Goal: Task Accomplishment & Management: Use online tool/utility

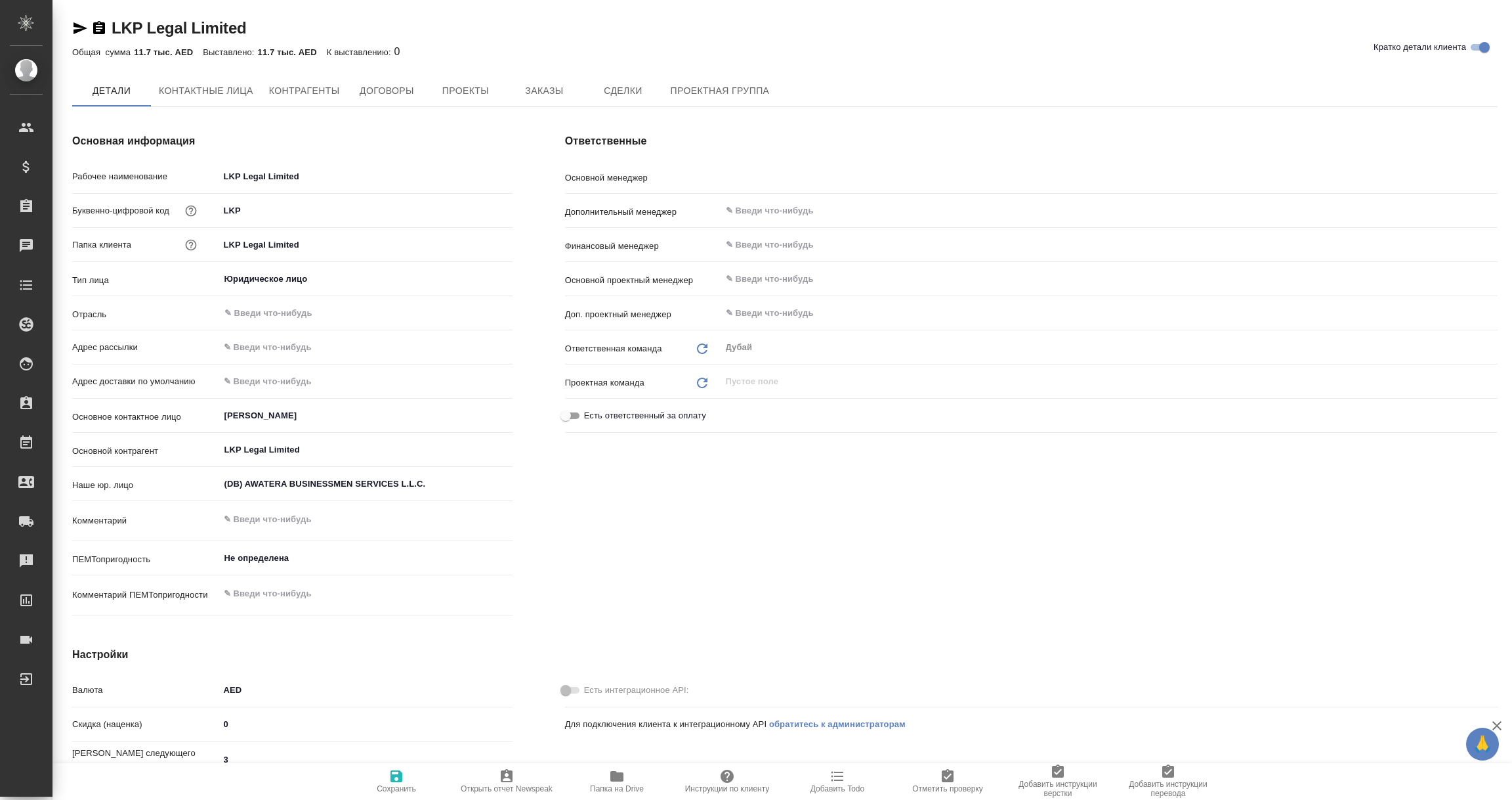
type input "Шорова Инесса"
click at [317, 85] on span "Контрагенты" at bounding box center [304, 92] width 71 height 17
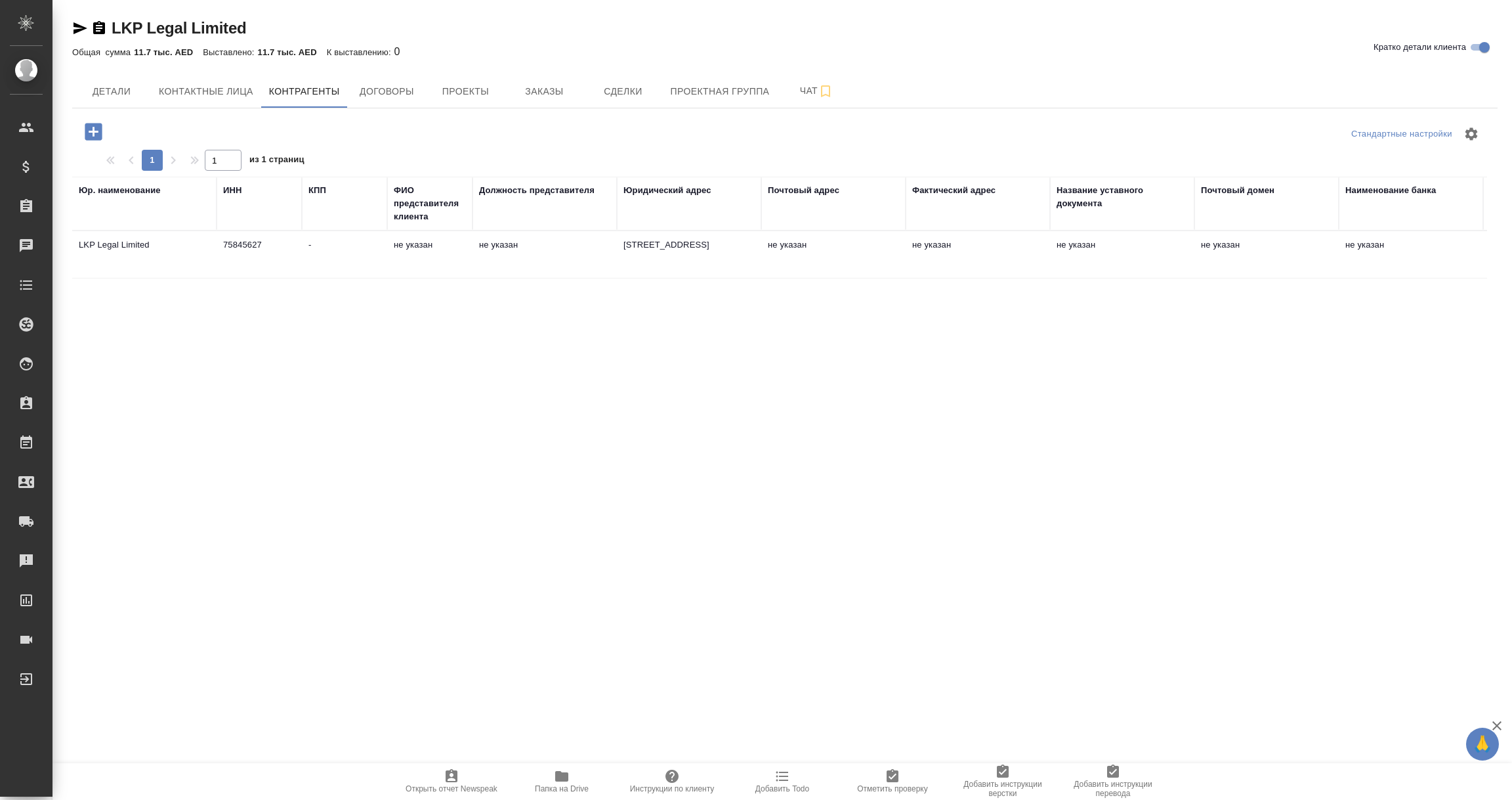
click at [270, 262] on td "75845627" at bounding box center [258, 254] width 85 height 46
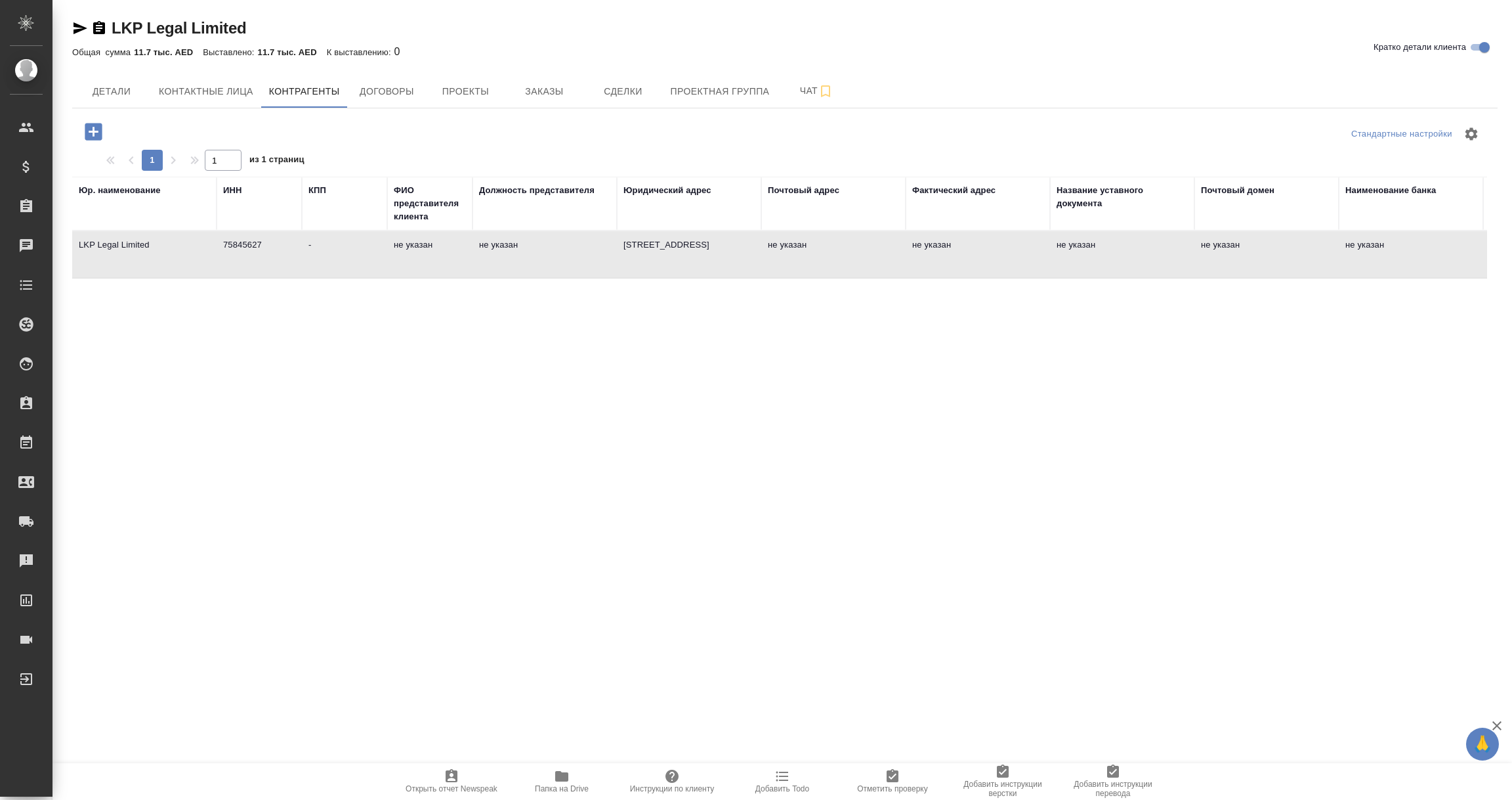
click at [270, 262] on td "75845627" at bounding box center [258, 254] width 85 height 46
type textarea "LKP Legal Limited"
type input "75845627"
type input "-"
type textarea "UNIT G15, TIN HAU APPLE SOLO, 14 KINGS ROAD, TIN HAU, HONG KONG"
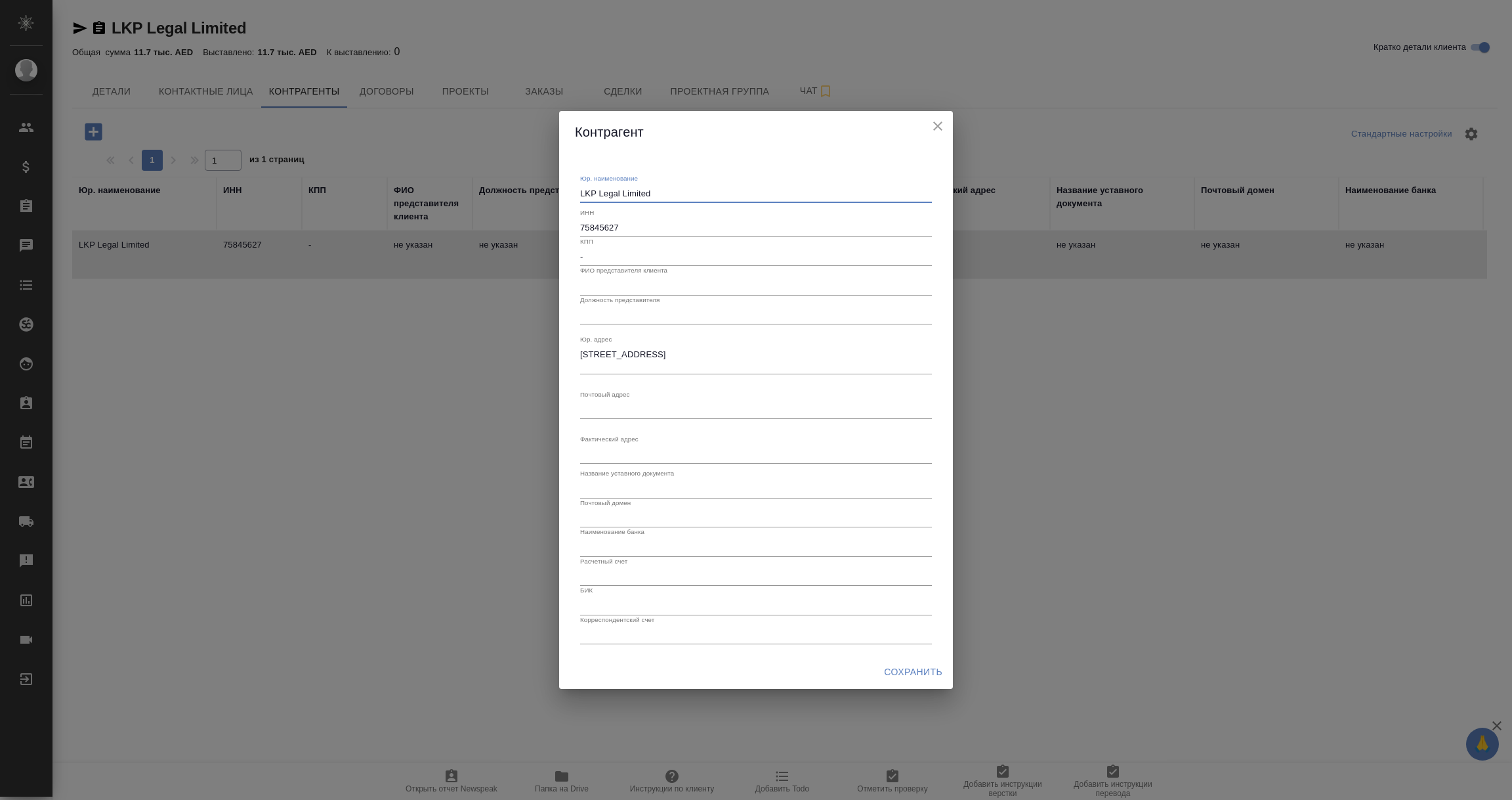
drag, startPoint x: 673, startPoint y: 190, endPoint x: 506, endPoint y: 186, distance: 167.0
click at [506, 186] on div "Контрагент Юр. наименование LKP Legal Limited x ИНН 75845627 КПП - ФИО представ…" at bounding box center [756, 400] width 1512 height 800
drag, startPoint x: 707, startPoint y: 363, endPoint x: 563, endPoint y: 353, distance: 144.3
click at [563, 353] on div "Юр. наименование LKP Legal Limited x ИНН 75845627 КПП - ФИО представителя клиен…" at bounding box center [756, 404] width 394 height 502
click at [940, 126] on icon "close" at bounding box center [937, 126] width 16 height 16
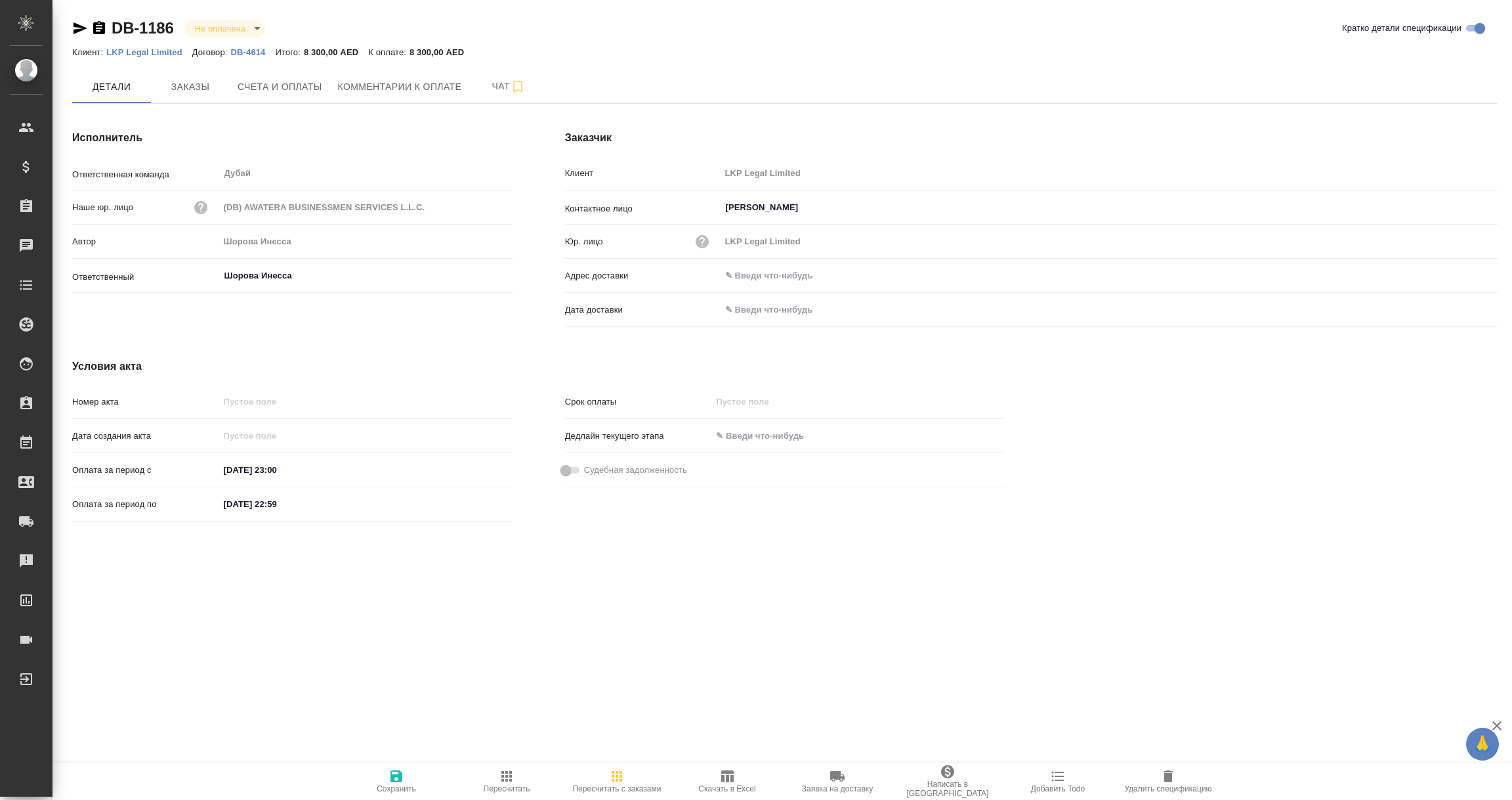
click at [1162, 777] on icon "button" at bounding box center [1167, 776] width 16 height 16
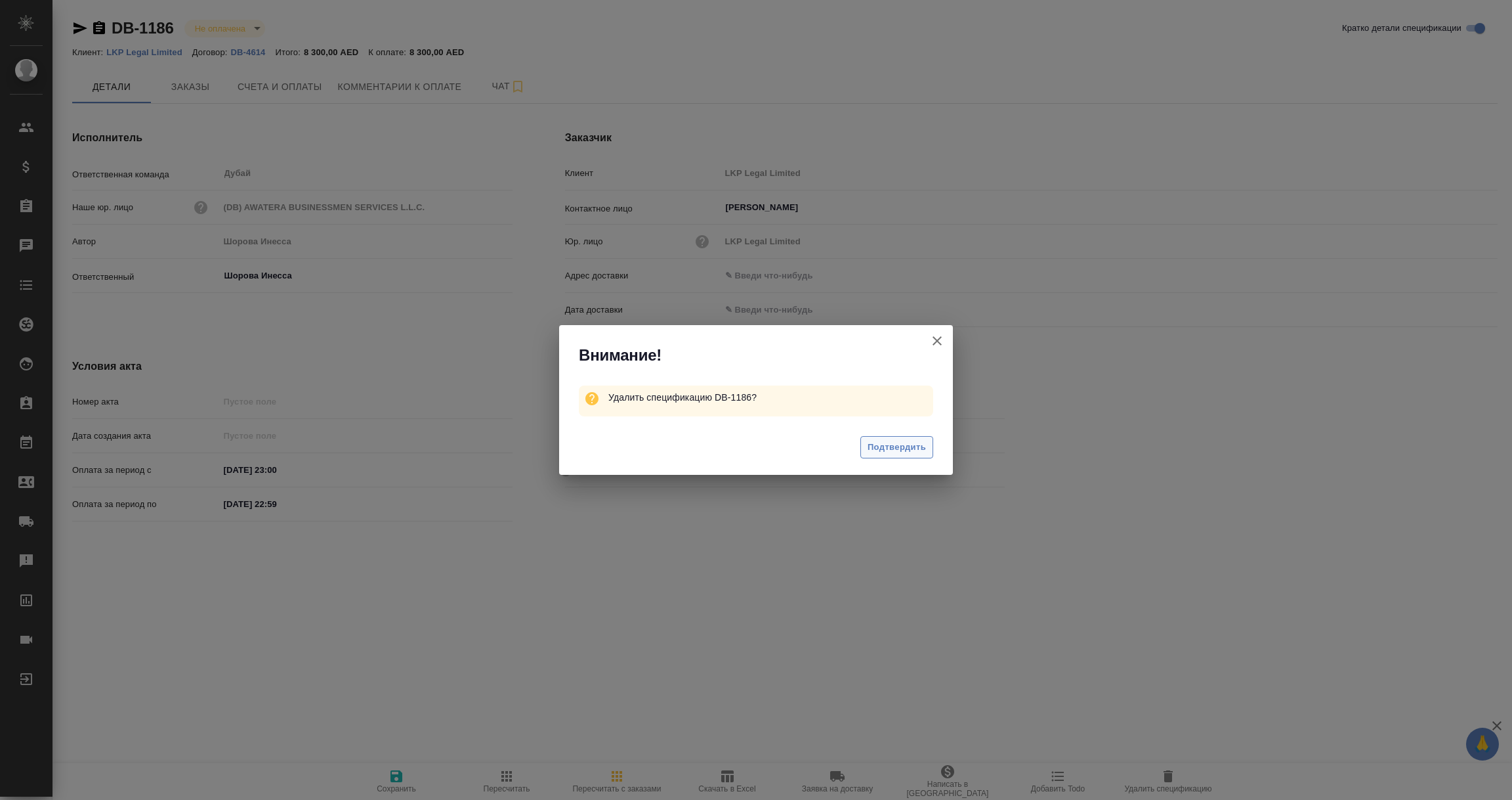
click at [860, 443] on button "Подтвердить" at bounding box center [897, 447] width 73 height 23
